Goal: Task Accomplishment & Management: Manage account settings

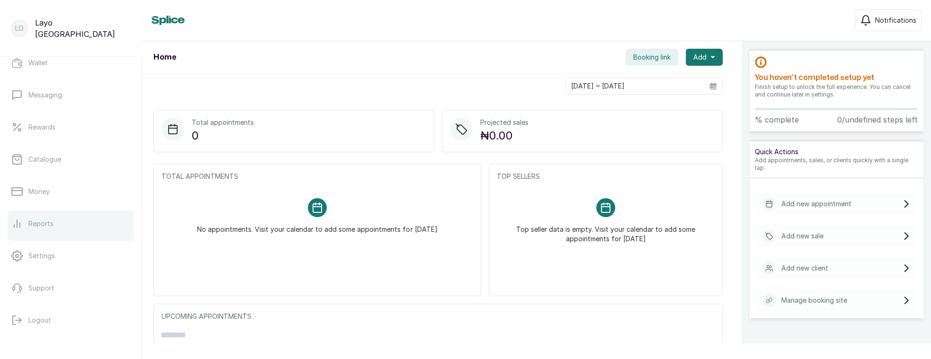
scroll to position [170, 0]
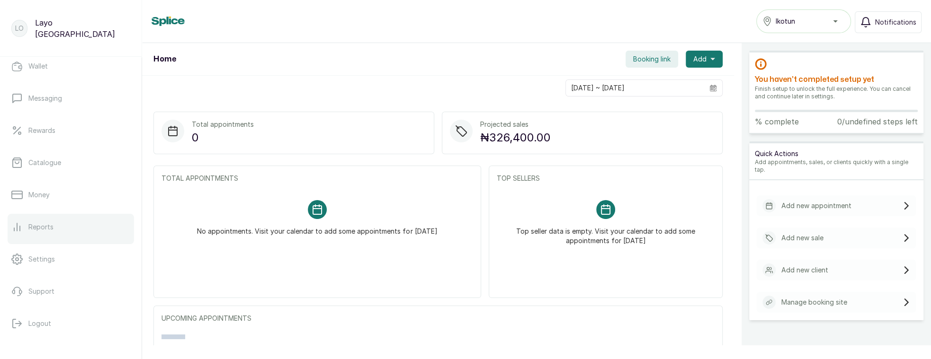
click at [44, 227] on p "Reports" at bounding box center [40, 227] width 25 height 9
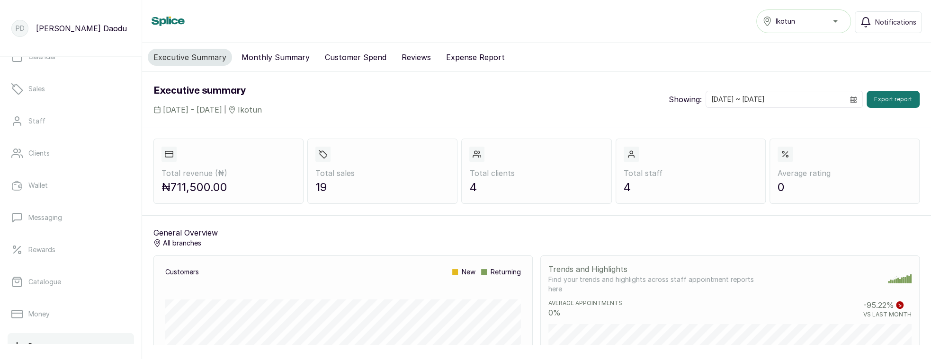
scroll to position [382, 0]
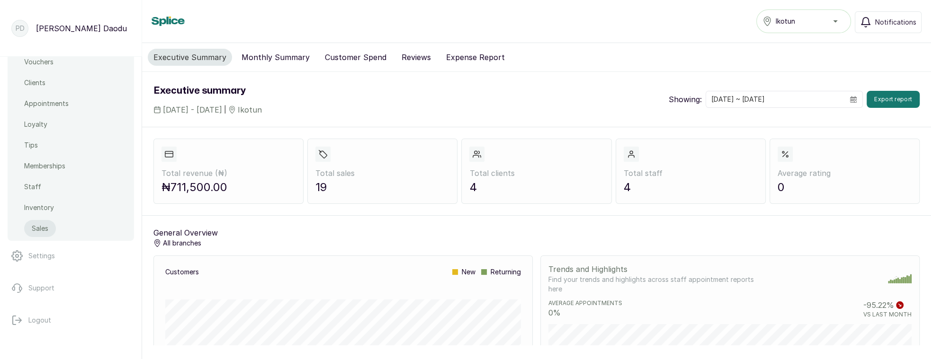
click at [26, 230] on link "Sales" at bounding box center [40, 228] width 32 height 17
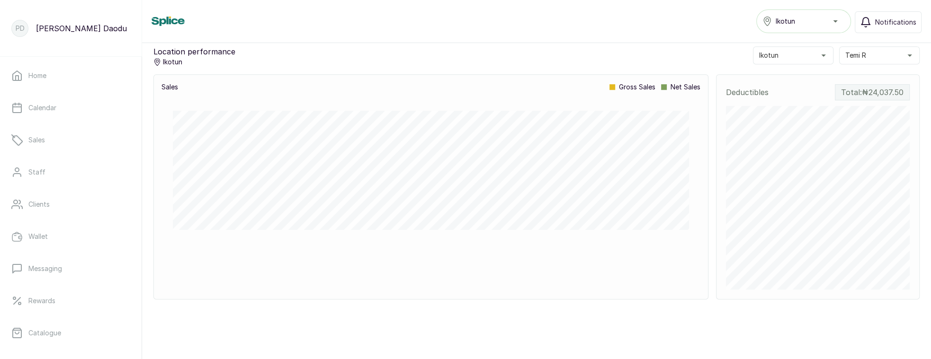
scroll to position [529, 0]
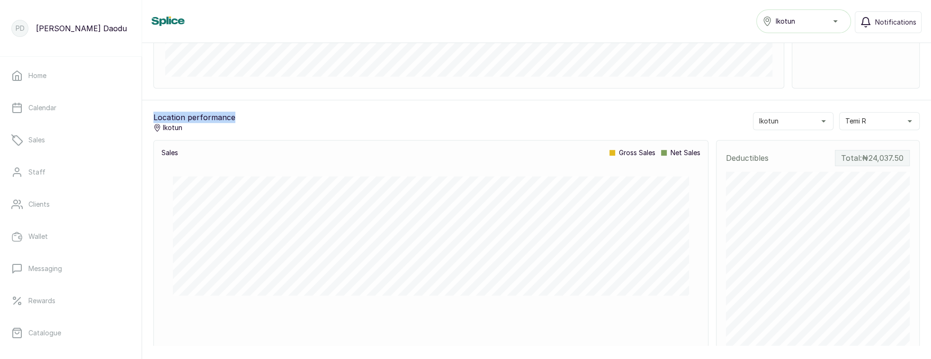
drag, startPoint x: 240, startPoint y: 117, endPoint x: 147, endPoint y: 115, distance: 93.3
click at [147, 115] on div "Location performance Ikotun Ikotun Temi R Sales gross sales net sales Deductibl…" at bounding box center [536, 238] width 789 height 277
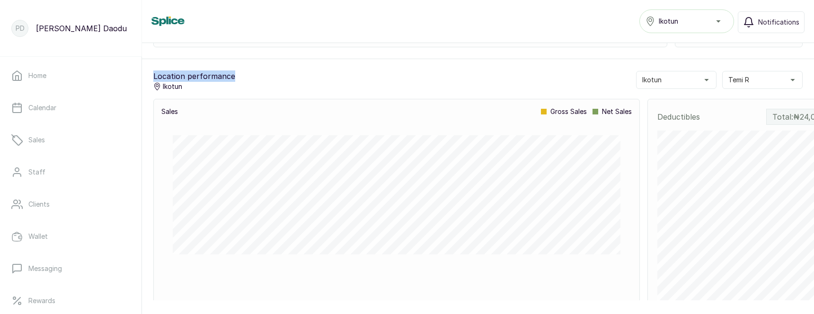
scroll to position [598, 0]
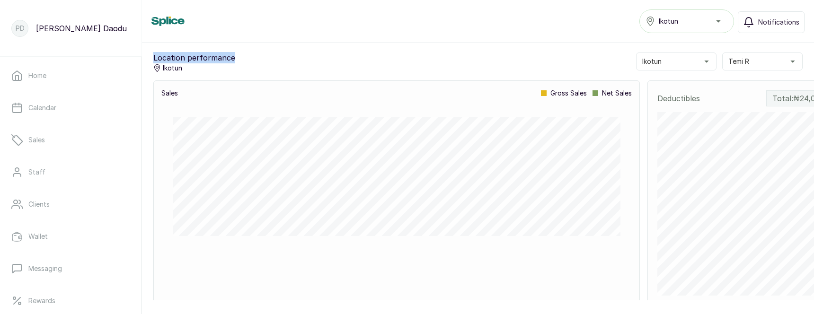
click at [667, 63] on button "Ikotun" at bounding box center [676, 62] width 80 height 18
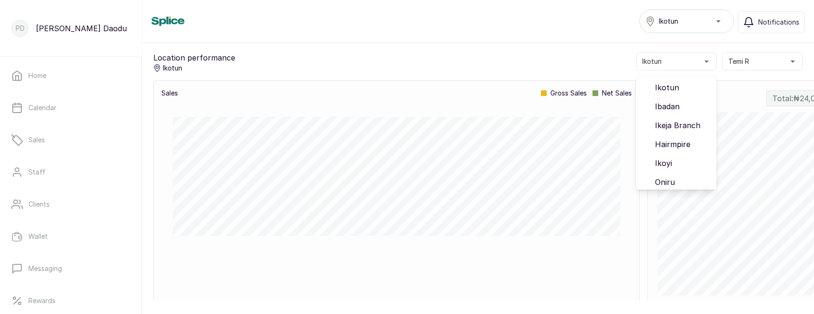
drag, startPoint x: 744, startPoint y: 52, endPoint x: 743, endPoint y: 56, distance: 4.8
click at [744, 52] on div "Location performance Ikotun Ikotun Ikotun Ibadan Ikeja Branch Hairmpire Ikoyi O…" at bounding box center [478, 178] width 672 height 277
click at [743, 59] on span "Temi R" at bounding box center [739, 61] width 21 height 9
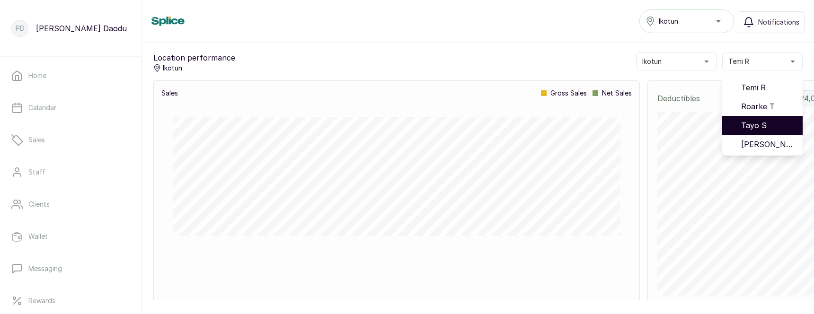
click at [750, 125] on span "Tayo S" at bounding box center [768, 125] width 54 height 11
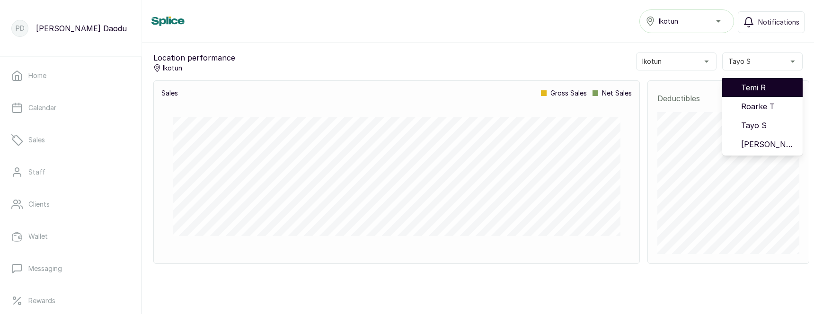
click at [737, 82] on li "Temi R" at bounding box center [762, 87] width 80 height 19
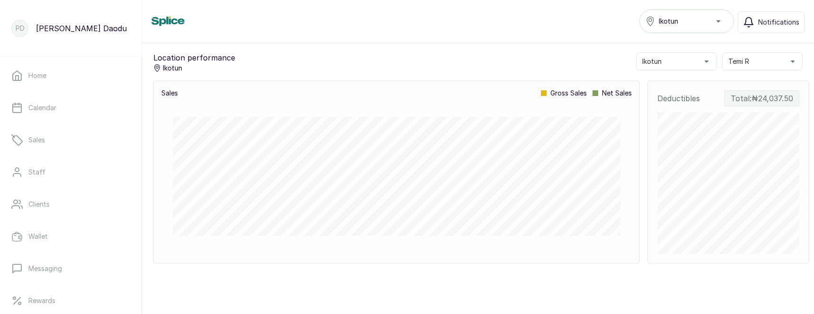
click at [175, 57] on p "Location performance" at bounding box center [194, 57] width 82 height 11
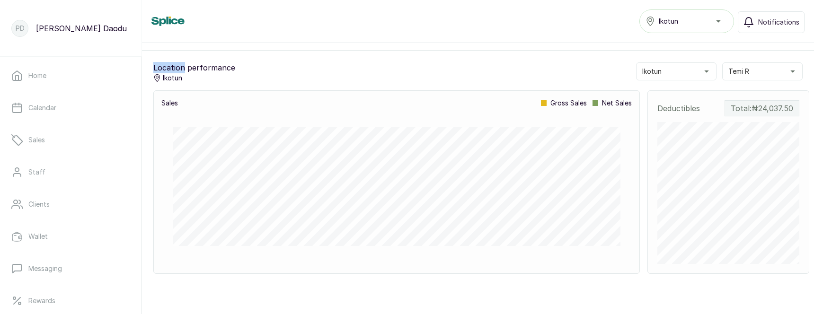
scroll to position [584, 0]
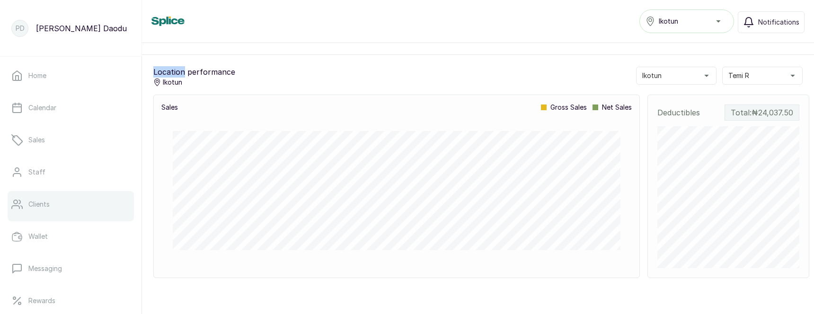
click at [45, 206] on p "Clients" at bounding box center [38, 204] width 21 height 9
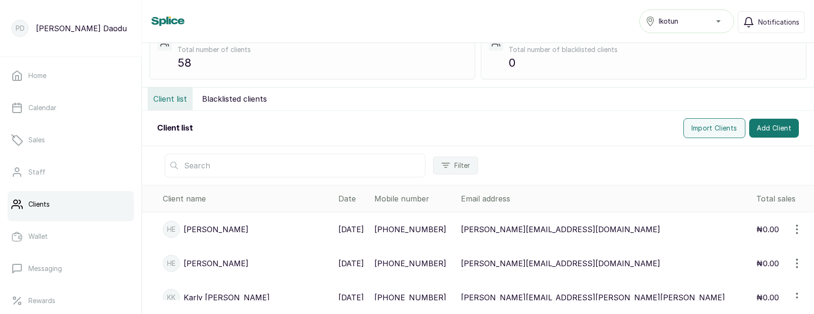
scroll to position [107, 0]
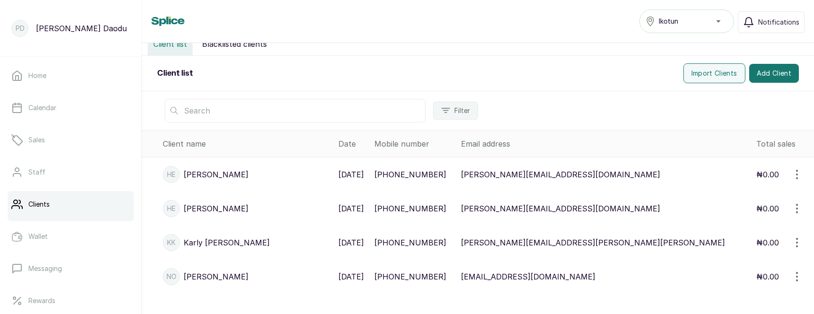
click at [801, 175] on icon "button" at bounding box center [797, 174] width 11 height 11
click at [767, 197] on span "View" at bounding box center [757, 201] width 91 height 11
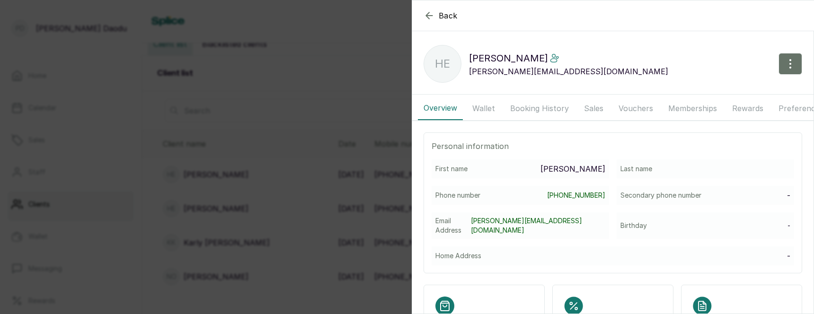
scroll to position [0, 0]
click at [489, 102] on button "Wallet" at bounding box center [484, 109] width 34 height 24
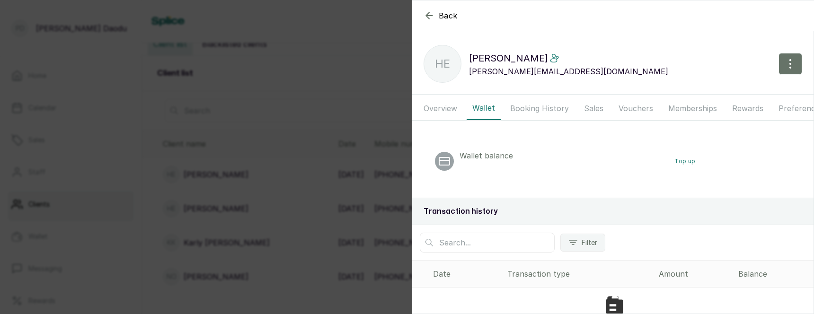
scroll to position [29, 0]
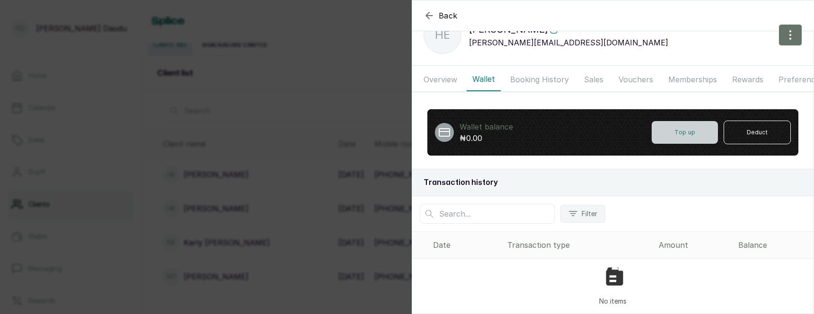
click at [694, 139] on button "Top up" at bounding box center [685, 132] width 66 height 23
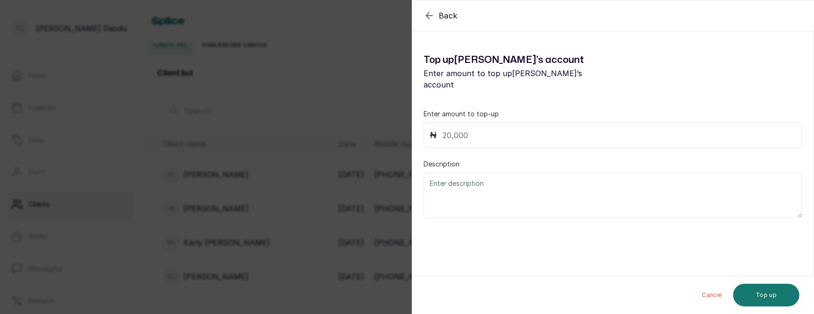
click at [314, 112] on div "Back [PERSON_NAME] Top up [PERSON_NAME] ’s account Enter amount to top up [PERS…" at bounding box center [407, 157] width 814 height 314
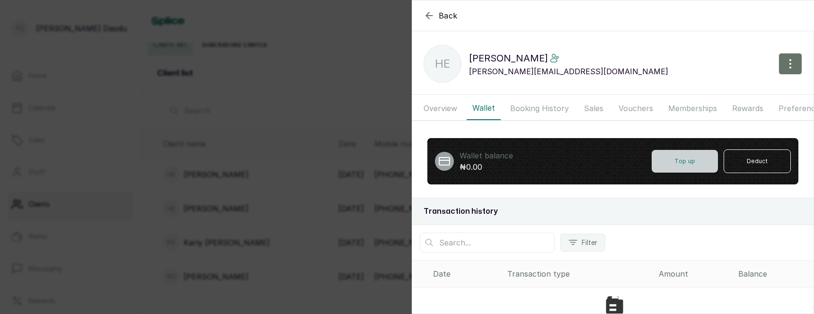
click at [666, 160] on button "Top up" at bounding box center [685, 161] width 66 height 23
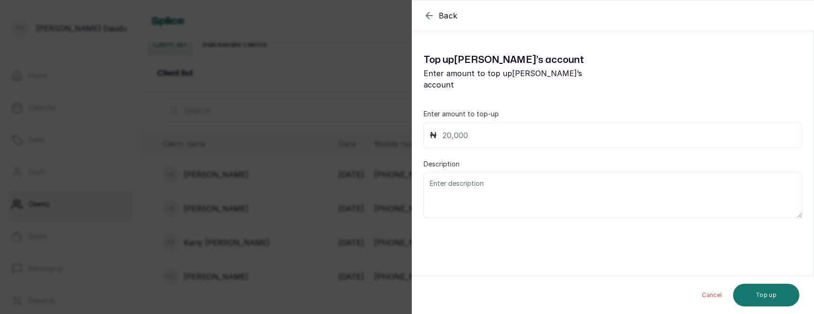
click at [363, 90] on div "Back [PERSON_NAME] Top up [PERSON_NAME] ’s account Enter amount to top up [PERS…" at bounding box center [407, 157] width 814 height 314
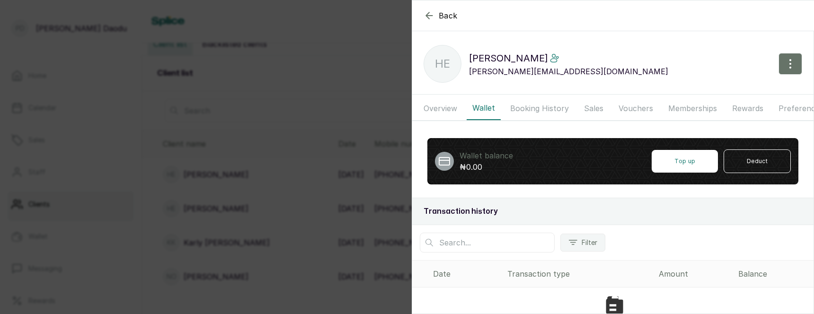
click at [368, 96] on div "Back [PERSON_NAME] he henry [EMAIL_ADDRESS][DOMAIN_NAME] Overview Wallet Bookin…" at bounding box center [407, 157] width 814 height 314
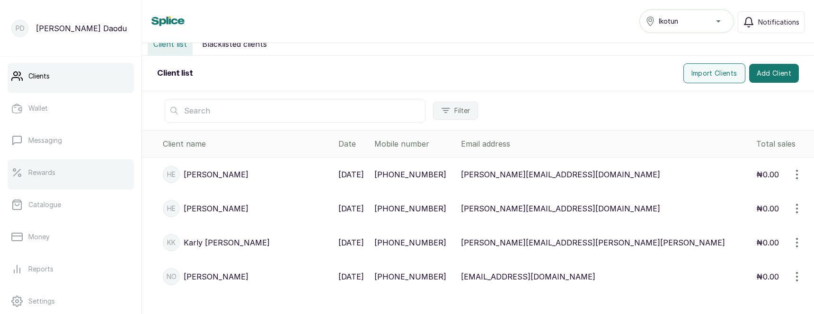
scroll to position [134, 0]
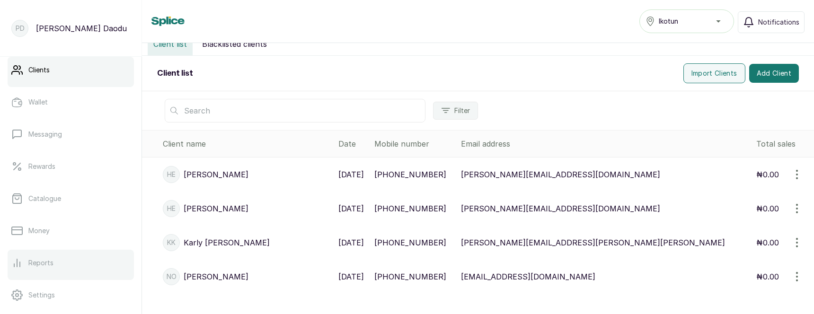
click at [44, 260] on p "Reports" at bounding box center [40, 262] width 25 height 9
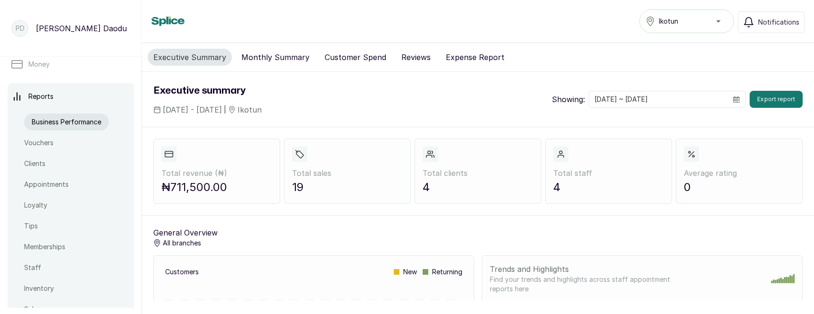
scroll to position [301, 0]
click at [39, 271] on div "Business Performance Vouchers Clients Appointments Loyalty Tips Memberships Sta…" at bounding box center [79, 214] width 110 height 208
click at [34, 268] on p "Staff" at bounding box center [40, 268] width 17 height 9
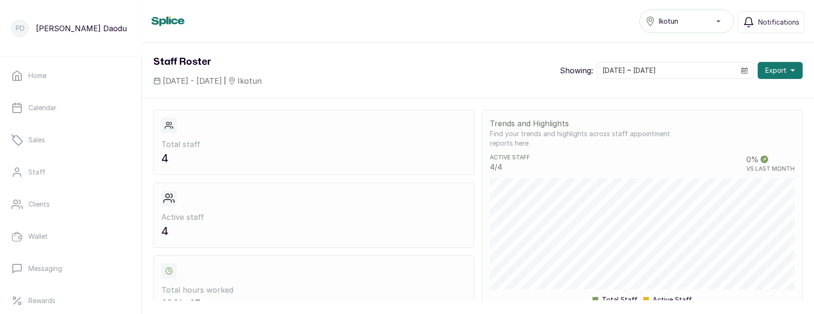
scroll to position [6, 0]
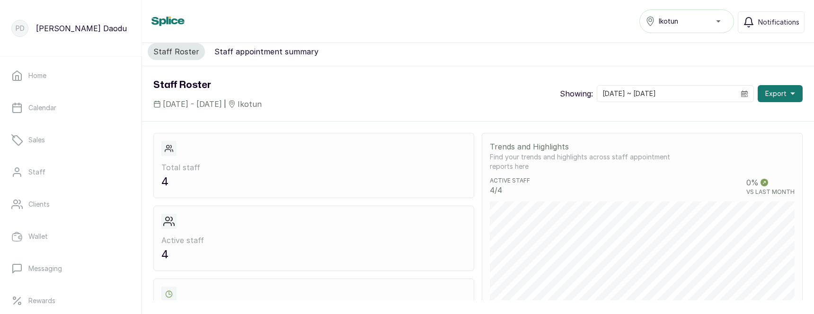
click at [257, 54] on button "Staff appointment summary" at bounding box center [267, 51] width 116 height 17
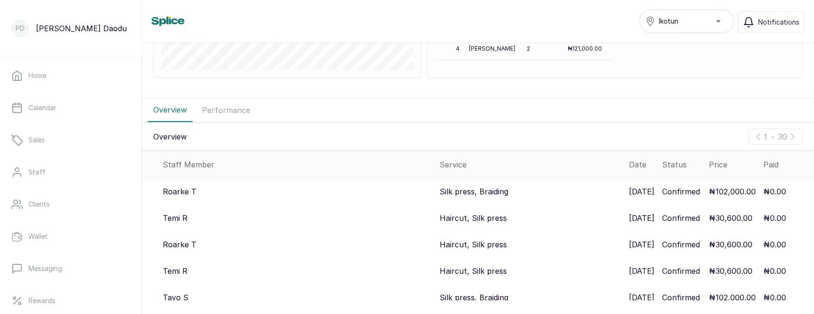
scroll to position [345, 0]
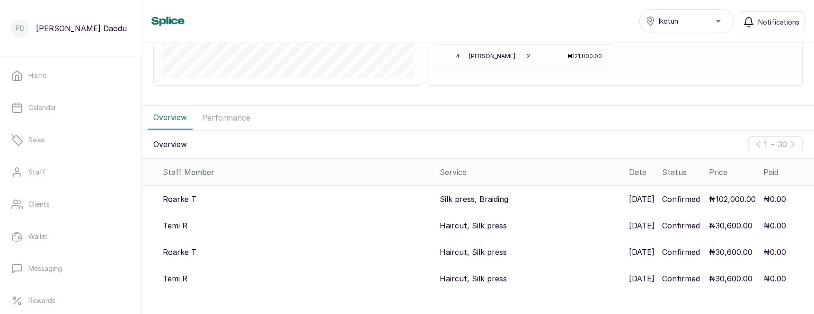
click at [220, 112] on button "Performance" at bounding box center [226, 118] width 60 height 24
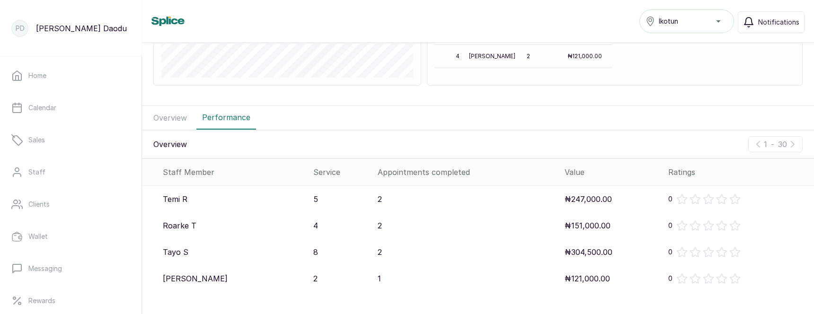
scroll to position [0, 0]
